Goal: Task Accomplishment & Management: Complete application form

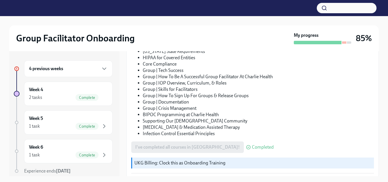
scroll to position [119, 0]
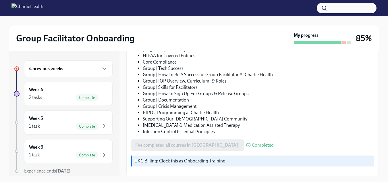
click at [42, 75] on div "4 previous weeks" at bounding box center [68, 68] width 89 height 17
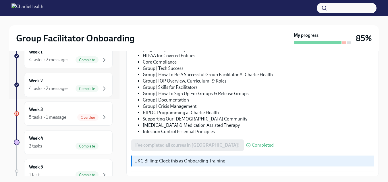
scroll to position [86, 0]
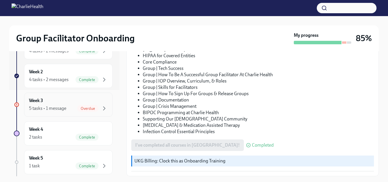
click at [40, 104] on div "Week 3 5 tasks • 1 message Overdue" at bounding box center [68, 104] width 79 height 14
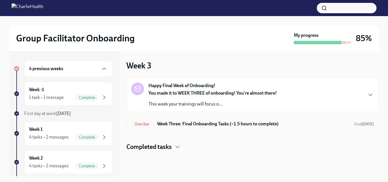
click at [187, 124] on h6 "Week Three: Final Onboarding Tasks (~1.5 hours to complete)" at bounding box center [253, 124] width 193 height 6
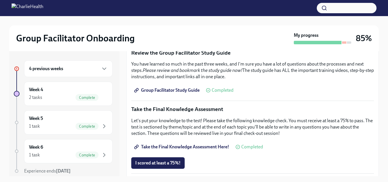
scroll to position [316, 0]
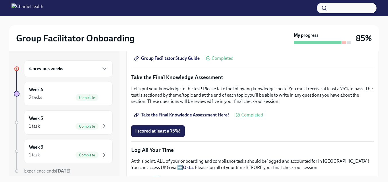
click at [204, 112] on span "Take the Final Knowledge Assessment Here!" at bounding box center [182, 115] width 94 height 6
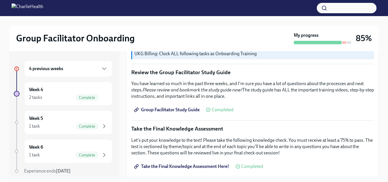
scroll to position [345, 0]
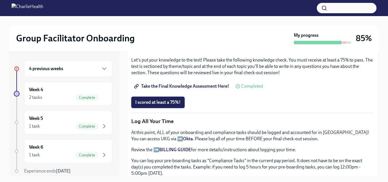
click at [166, 100] on span "I scored at least a 75%!" at bounding box center [157, 102] width 45 height 6
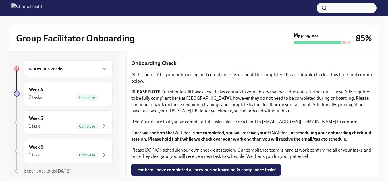
scroll to position [478, 0]
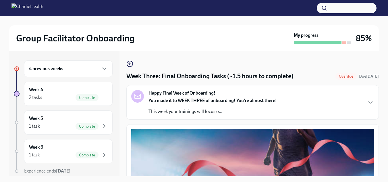
click at [58, 66] on h6 "4 previous weeks" at bounding box center [46, 69] width 34 height 6
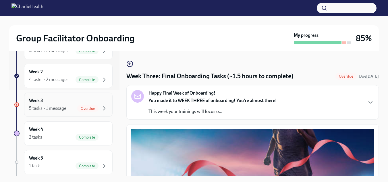
scroll to position [115, 0]
click at [65, 80] on div "5 tasks • 1 message" at bounding box center [47, 79] width 37 height 6
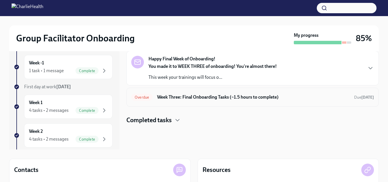
click at [197, 99] on h6 "Week Three: Final Onboarding Tasks (~1.5 hours to complete)" at bounding box center [253, 97] width 193 height 6
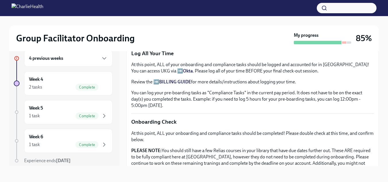
scroll to position [478, 0]
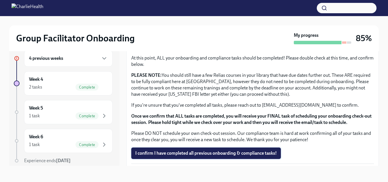
click at [183, 154] on button "I confirm I have completed all previous onboarding & compliance tasks!" at bounding box center [206, 152] width 150 height 11
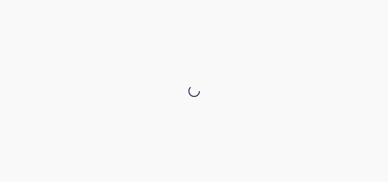
scroll to position [0, 0]
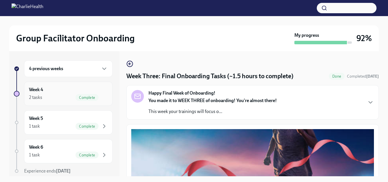
click at [76, 99] on span "Complete" at bounding box center [87, 97] width 23 height 4
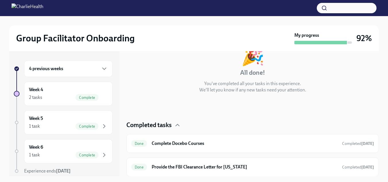
scroll to position [41, 0]
click at [32, 122] on div "Week 5 1 task Complete" at bounding box center [68, 122] width 79 height 14
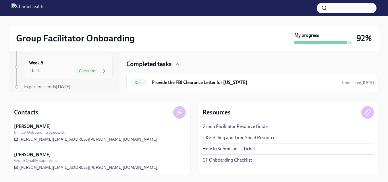
scroll to position [55, 0]
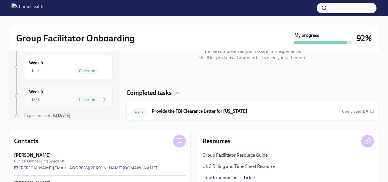
click at [41, 94] on h6 "Week 6" at bounding box center [36, 92] width 14 height 6
